Goal: Check status: Check status

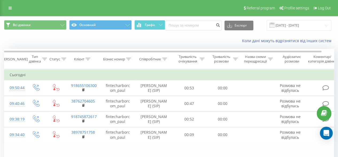
click at [220, 42] on div "Коли дані можуть відрізнятися вiд інших систем" at bounding box center [232, 40] width 211 height 5
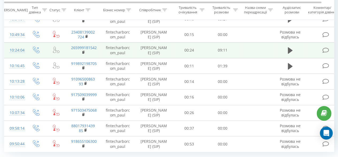
scroll to position [98, 0]
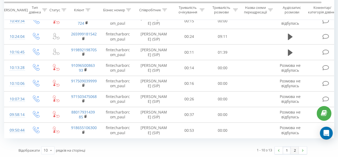
click at [293, 149] on link "2" at bounding box center [295, 149] width 8 height 7
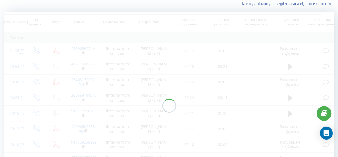
scroll to position [35, 0]
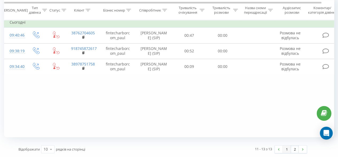
click at [284, 147] on link "1" at bounding box center [287, 148] width 8 height 7
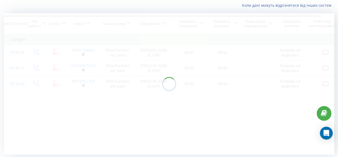
scroll to position [35, 0]
